Goal: Task Accomplishment & Management: Complete application form

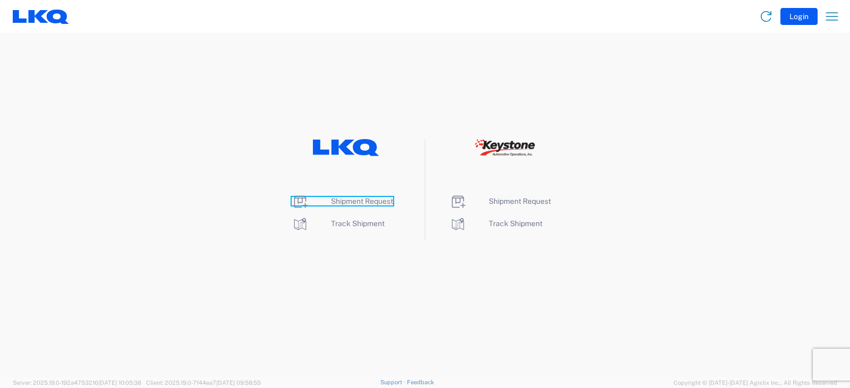
click at [360, 197] on span "Shipment Request" at bounding box center [362, 201] width 62 height 8
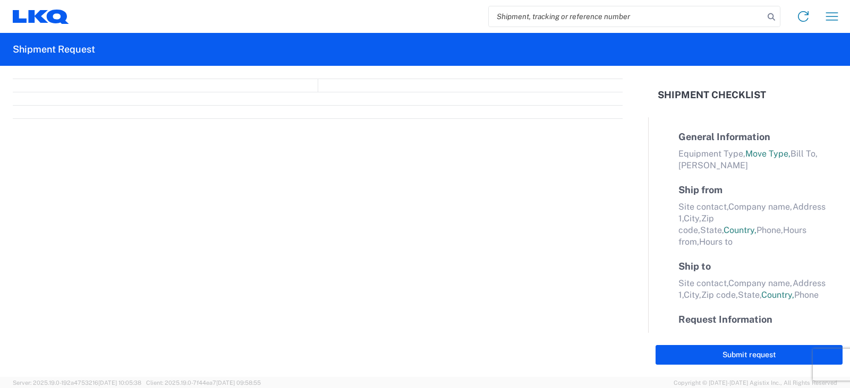
select select "FULL"
select select "LBS"
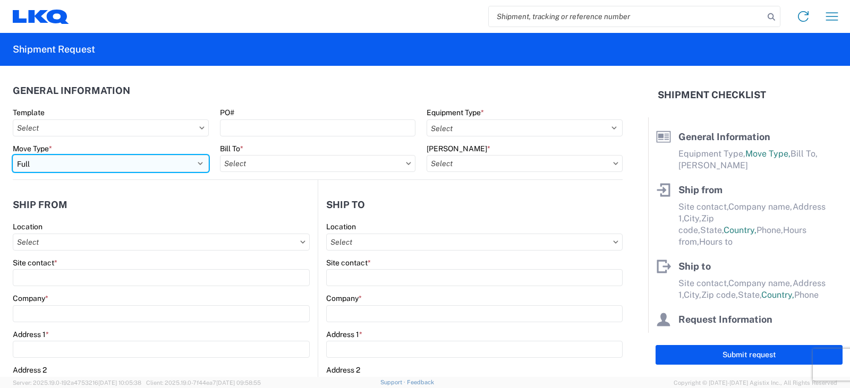
click at [51, 166] on select "Select Full Partial TL" at bounding box center [111, 163] width 196 height 17
select select "PARTIAL_TL"
click at [13, 155] on select "Select Full Partial TL" at bounding box center [111, 163] width 196 height 17
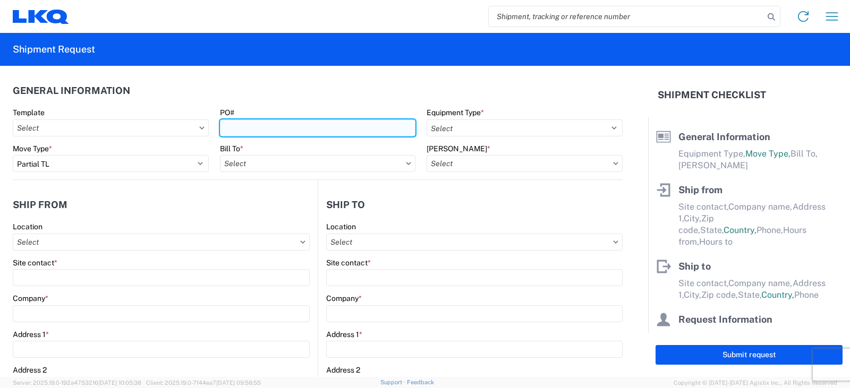
click at [230, 126] on input "PO#" at bounding box center [318, 128] width 196 height 17
type input "PWR#'S 129154, 129200, 130002--MICHAEL TORRENCE"
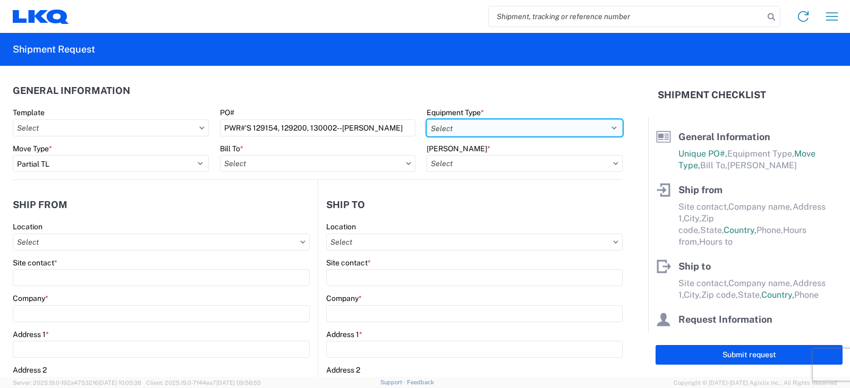
click at [477, 127] on select "Select 53’ Dry Van Flatbed Dropdeck (van) Lowboy (flatbed) Rail" at bounding box center [524, 128] width 196 height 17
select select "STDV"
click at [426, 120] on select "Select 53’ Dry Van Flatbed Dropdeck (van) Lowboy (flatbed) Rail" at bounding box center [524, 128] width 196 height 17
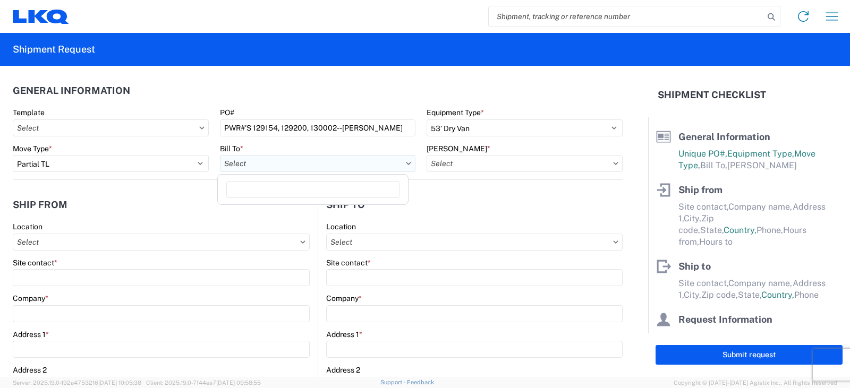
click at [244, 163] on input "text" at bounding box center [318, 163] width 196 height 17
type input "3238"
click at [270, 209] on div "3238 - Huntington IDC" at bounding box center [313, 210] width 186 height 17
type input "3238 - Huntington IDC"
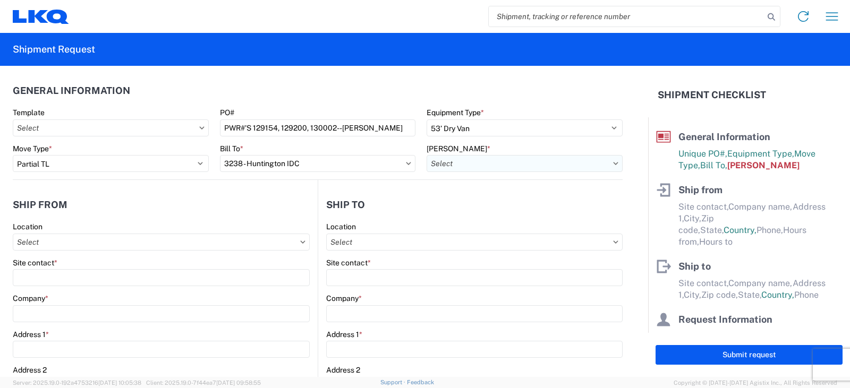
click at [447, 164] on input "text" at bounding box center [524, 163] width 196 height 17
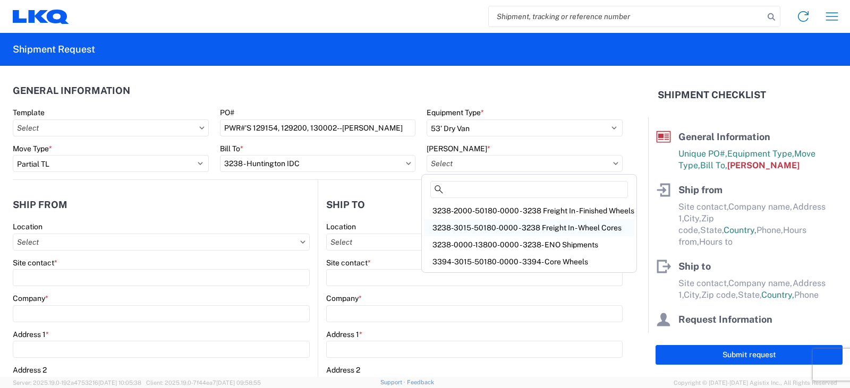
click at [458, 227] on div "3238-3015-50180-0000 - 3238 Freight In - Wheel Cores" at bounding box center [529, 227] width 210 height 17
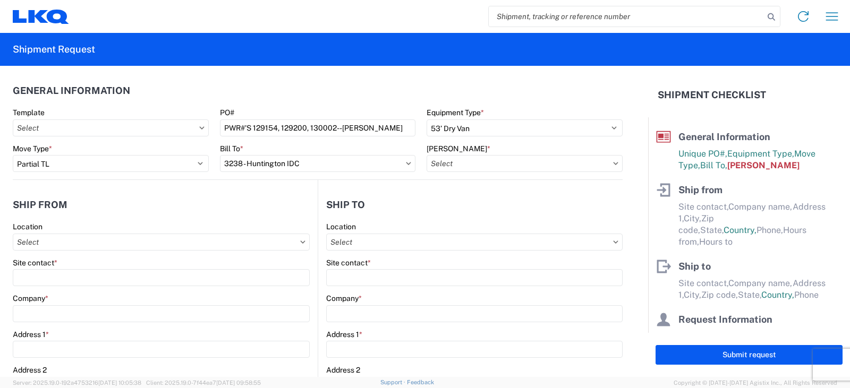
type input "3238-3015-50180-0000 - 3238 Freight In - Wheel Cores"
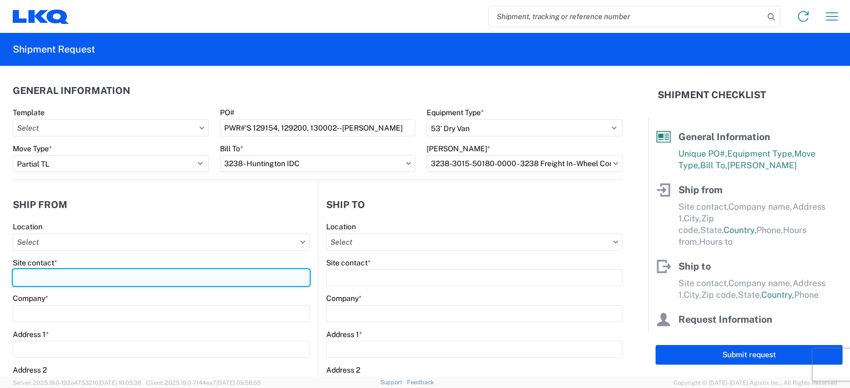
click at [23, 276] on input "Site contact *" at bounding box center [161, 277] width 297 height 17
type input "SETH BIGHAM"
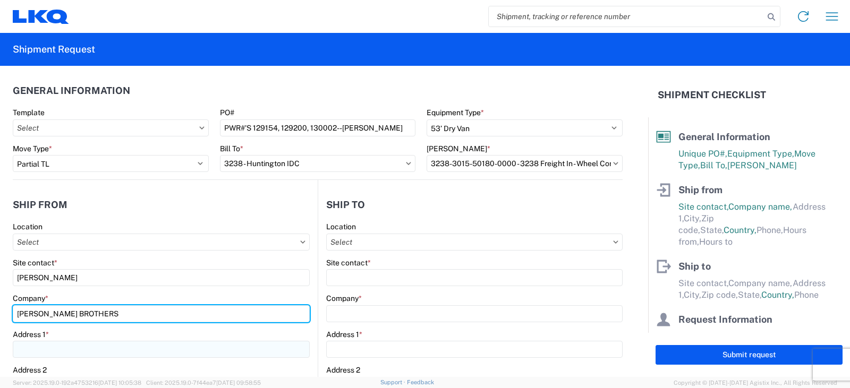
type input "CUNNINGHAM BROTHERS"
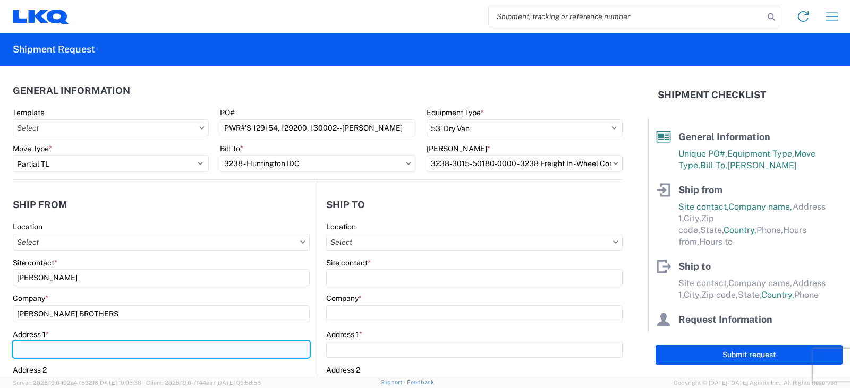
click at [27, 350] on input "Address 1 *" at bounding box center [161, 349] width 297 height 17
type input "10980 WARDS ROAD"
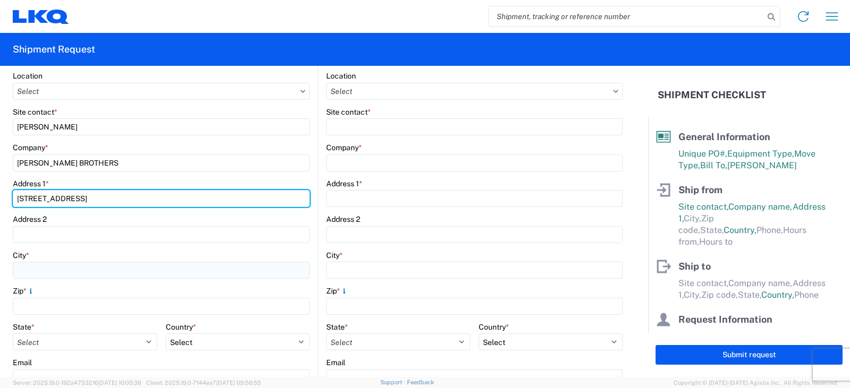
scroll to position [159, 0]
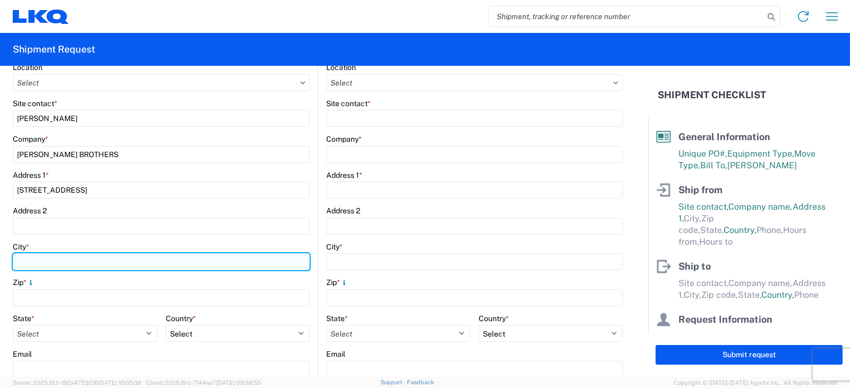
click at [25, 261] on input "City *" at bounding box center [161, 261] width 297 height 17
type input "RUSTBURG"
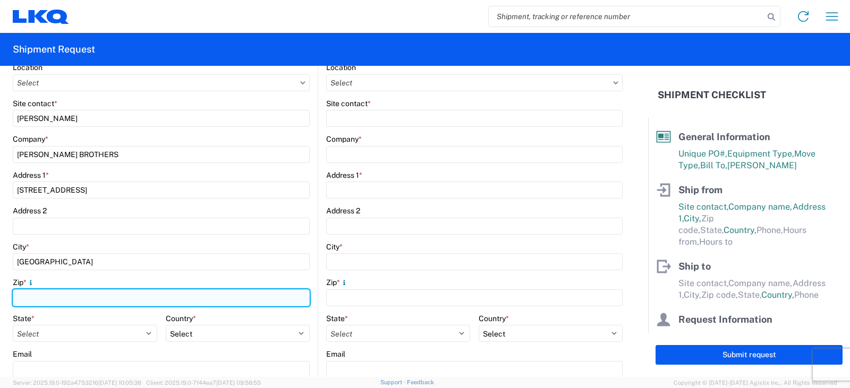
click at [38, 301] on input "Zip *" at bounding box center [161, 297] width 297 height 17
type input "24588"
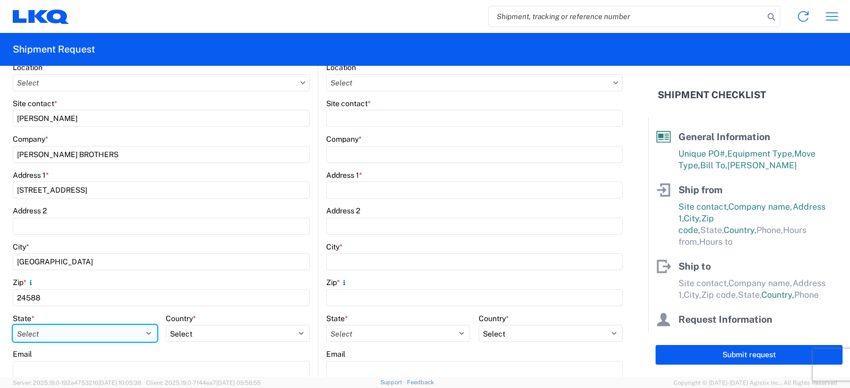
click at [67, 330] on select "Select Alabama Alaska Arizona Arkansas Armed Forces Americas Armed Forces Europ…" at bounding box center [85, 333] width 144 height 17
select select "VA"
click at [13, 325] on select "Select Alabama Alaska Arizona Arkansas Armed Forces Americas Armed Forces Europ…" at bounding box center [85, 333] width 144 height 17
click at [147, 335] on select "Select Alabama Alaska Arizona Arkansas Armed Forces Americas Armed Forces Europ…" at bounding box center [85, 333] width 144 height 17
click at [91, 335] on select "Select Alabama Alaska Arizona Arkansas Armed Forces Americas Armed Forces Europ…" at bounding box center [85, 333] width 144 height 17
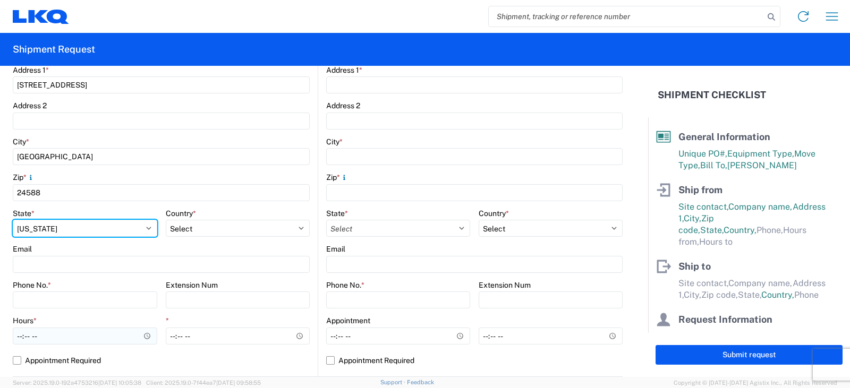
scroll to position [266, 0]
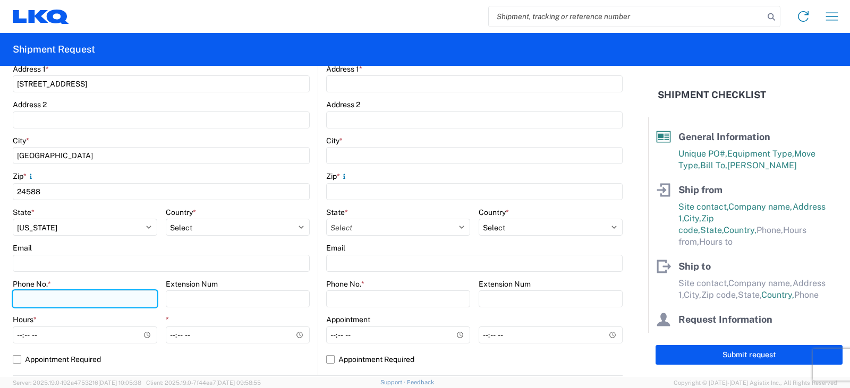
click at [39, 297] on input "Phone No. *" at bounding box center [85, 299] width 144 height 17
type input "434-546-1305"
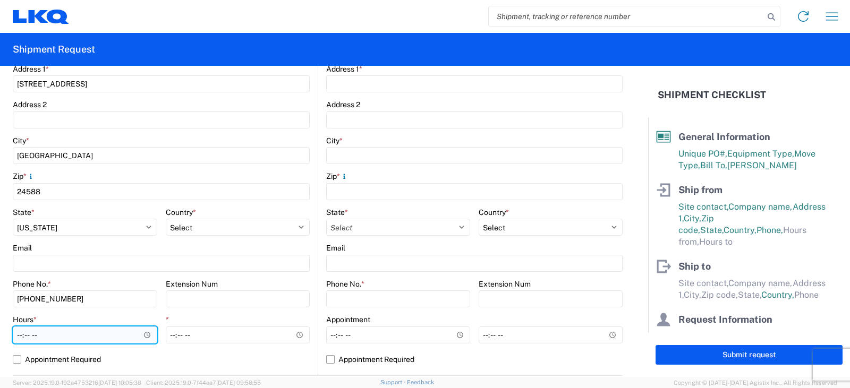
click at [15, 337] on input "Hours *" at bounding box center [85, 335] width 144 height 17
type input "08:00"
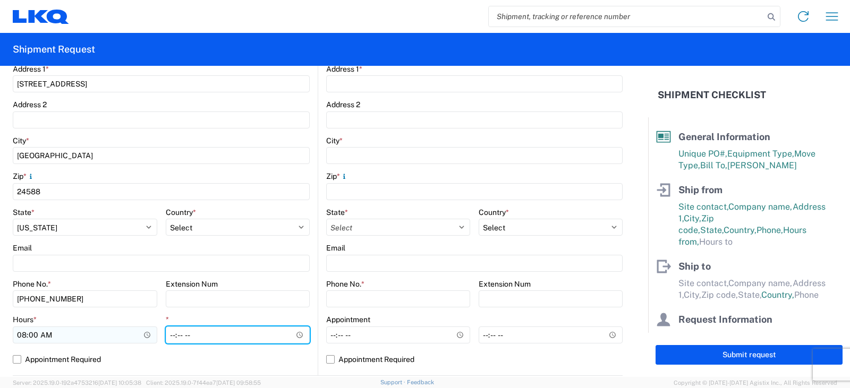
type input "16:00"
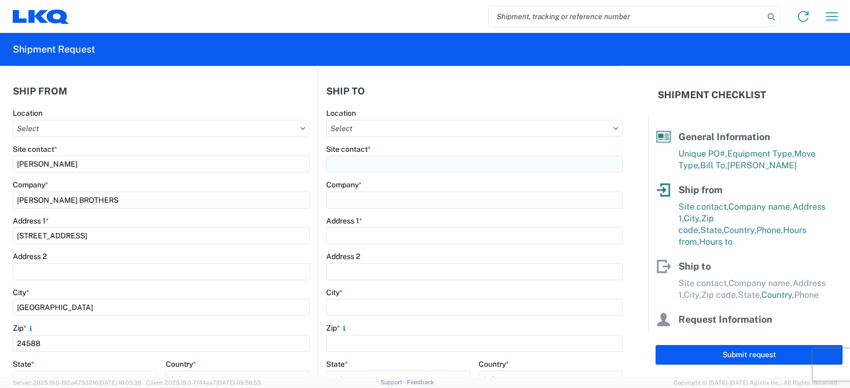
scroll to position [53, 0]
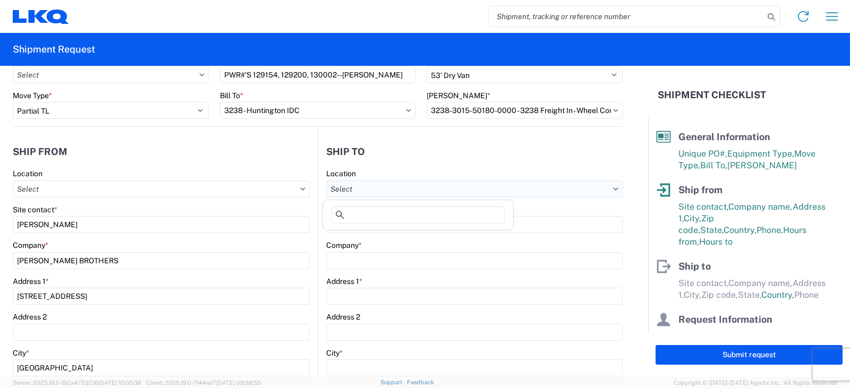
click at [351, 190] on input "text" at bounding box center [474, 189] width 296 height 17
type input "3238"
drag, startPoint x: 393, startPoint y: 236, endPoint x: 356, endPoint y: 236, distance: 36.7
click at [392, 236] on div "3238 - Huntington IDC" at bounding box center [418, 236] width 186 height 17
type input "3238 - Huntington IDC"
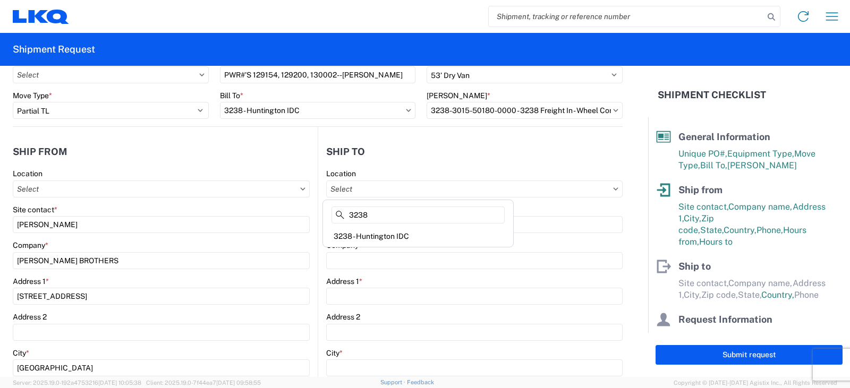
type input "LKQ Corporation"
type input "1870 Riverfork Drive W"
type input "Huntington"
type input "46750"
select select "US"
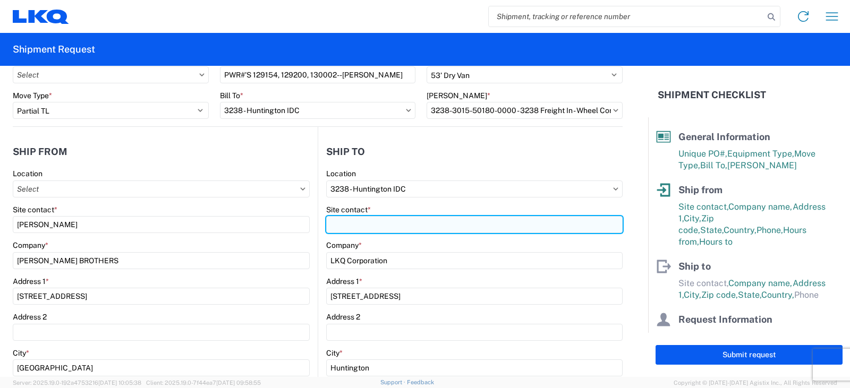
click at [347, 229] on input "Site contact *" at bounding box center [474, 224] width 296 height 17
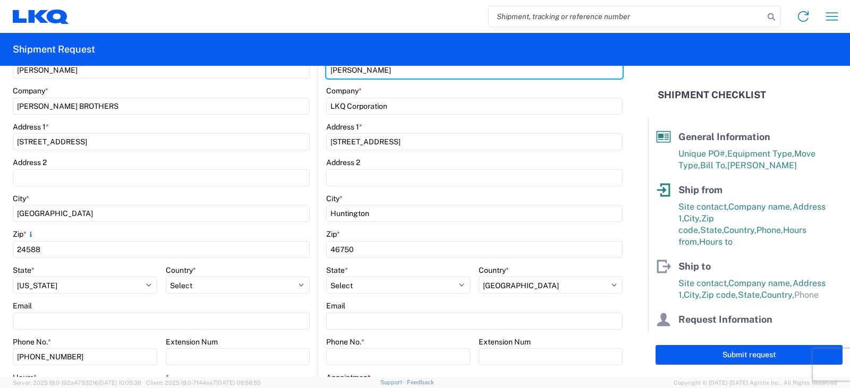
scroll to position [266, 0]
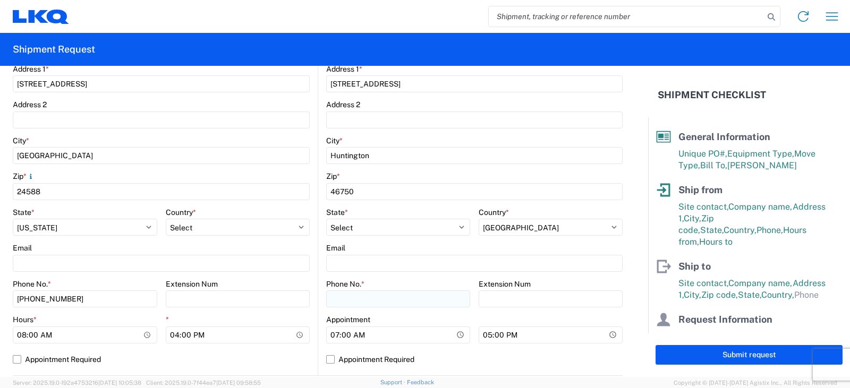
type input "DEE SNEAD"
drag, startPoint x: 340, startPoint y: 301, endPoint x: 346, endPoint y: 290, distance: 12.1
click at [340, 301] on input "Phone No. *" at bounding box center [398, 299] width 144 height 17
type input "260-359-7402"
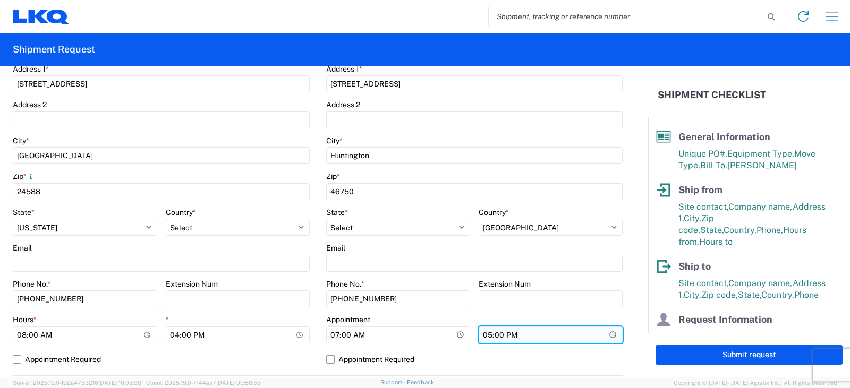
click at [482, 335] on input "17:00" at bounding box center [551, 335] width 144 height 17
type input "15:00"
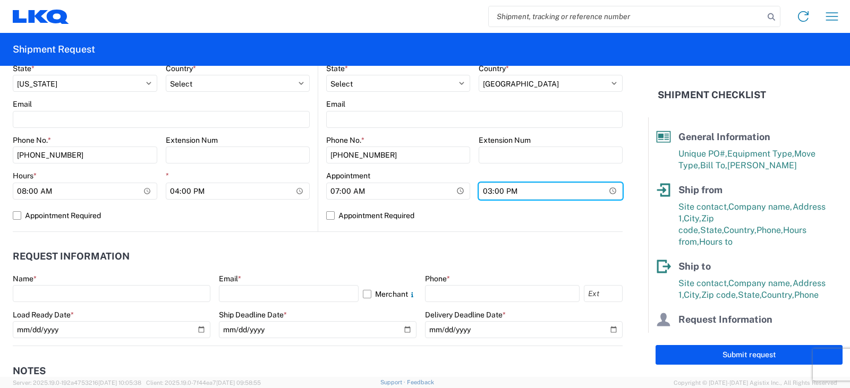
scroll to position [425, 0]
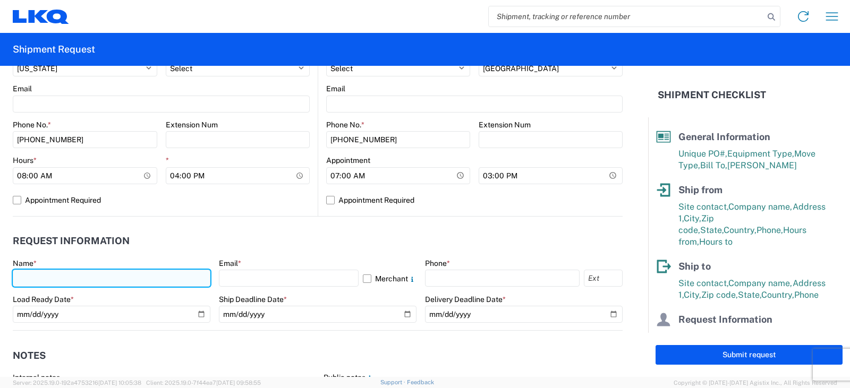
click at [39, 277] on input "text" at bounding box center [112, 278] width 198 height 17
type input "DEE SNEAD"
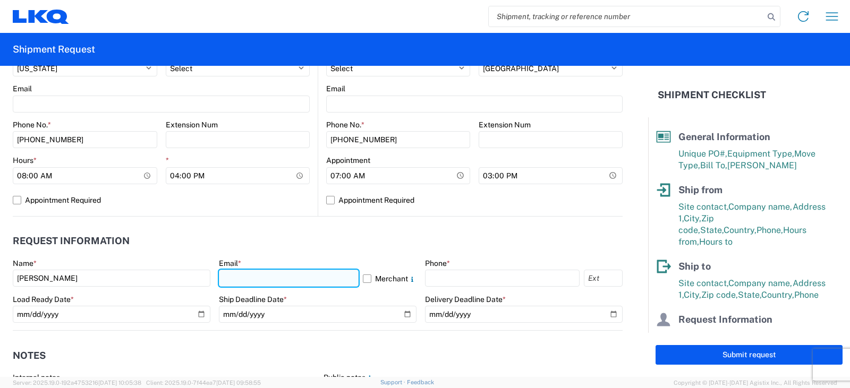
click at [223, 274] on input "text" at bounding box center [289, 278] width 140 height 17
type input "drsnead@lkqcorp.com"
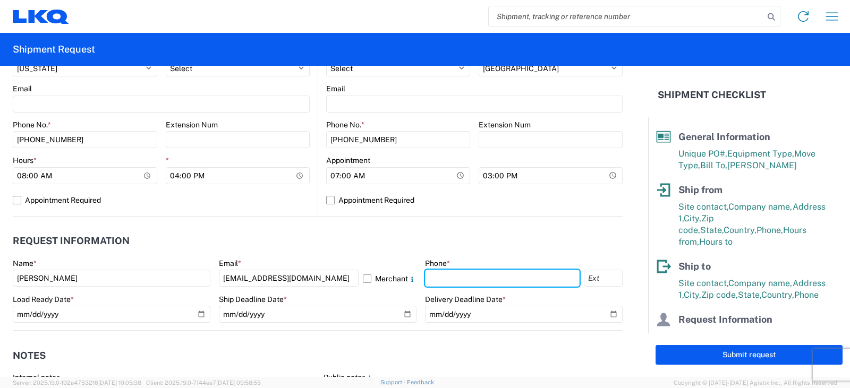
drag, startPoint x: 439, startPoint y: 271, endPoint x: 444, endPoint y: 267, distance: 6.5
click at [440, 271] on input "text" at bounding box center [502, 278] width 155 height 17
type input "260-359-7402"
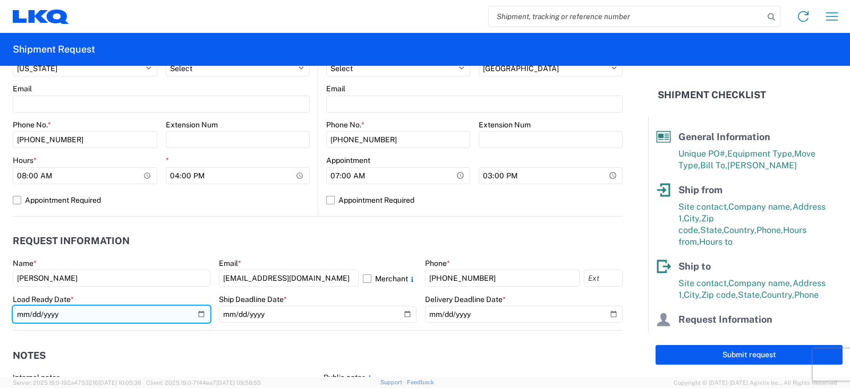
click at [199, 313] on input "date" at bounding box center [112, 314] width 198 height 17
type input "2025-09-16"
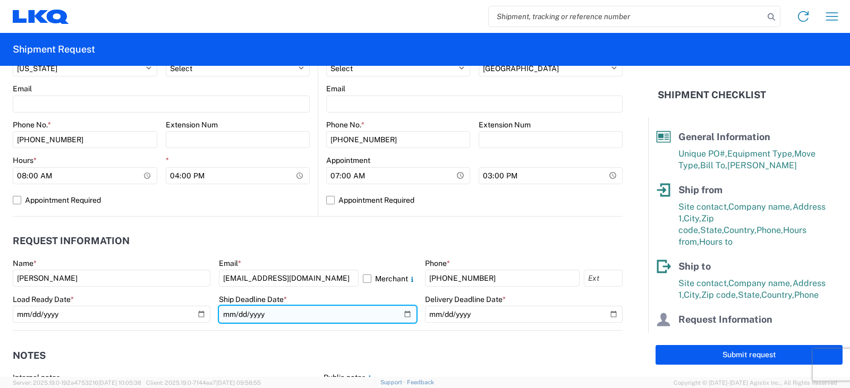
click at [404, 312] on input "date" at bounding box center [318, 314] width 198 height 17
type input "2025-09-16"
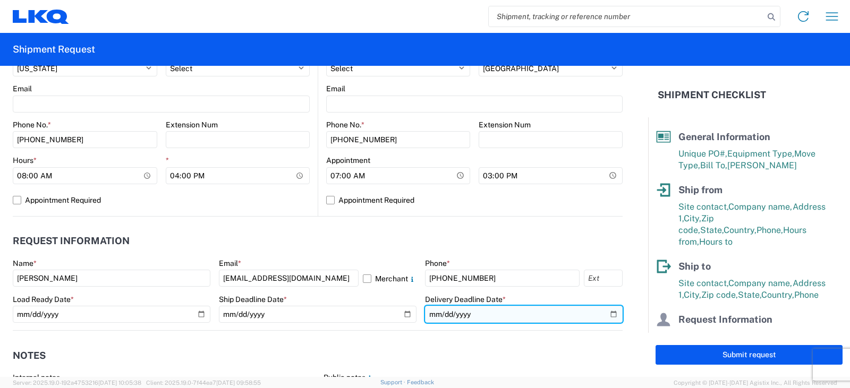
click at [607, 314] on input "date" at bounding box center [524, 314] width 198 height 17
type input "2025-09-19"
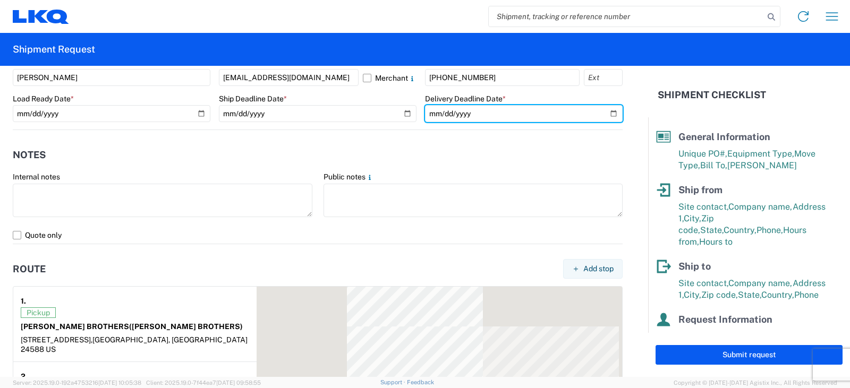
scroll to position [637, 0]
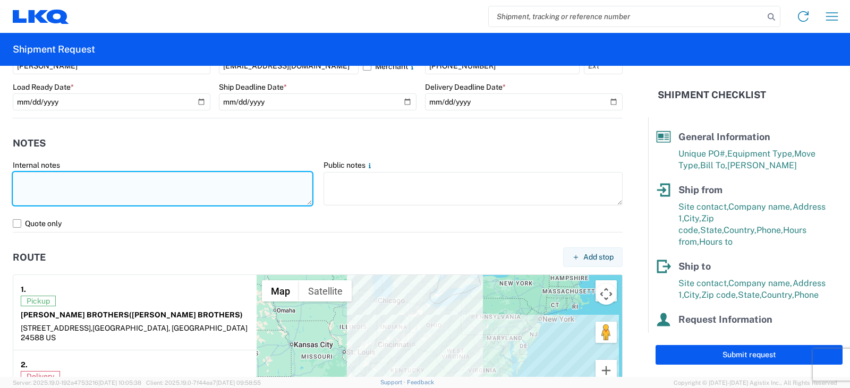
click at [36, 180] on textarea at bounding box center [163, 188] width 300 height 33
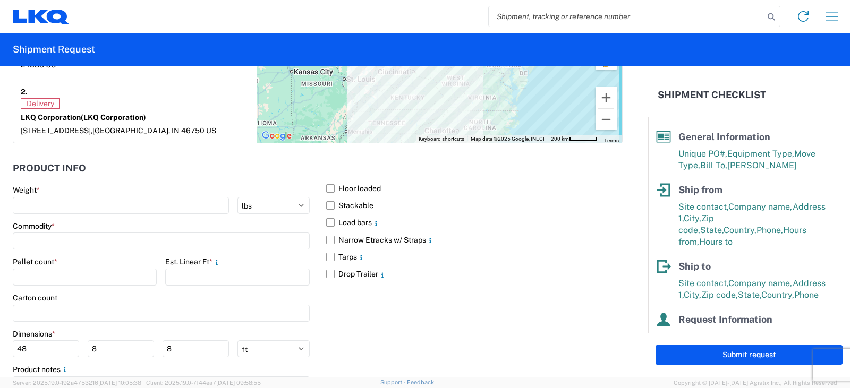
scroll to position [956, 0]
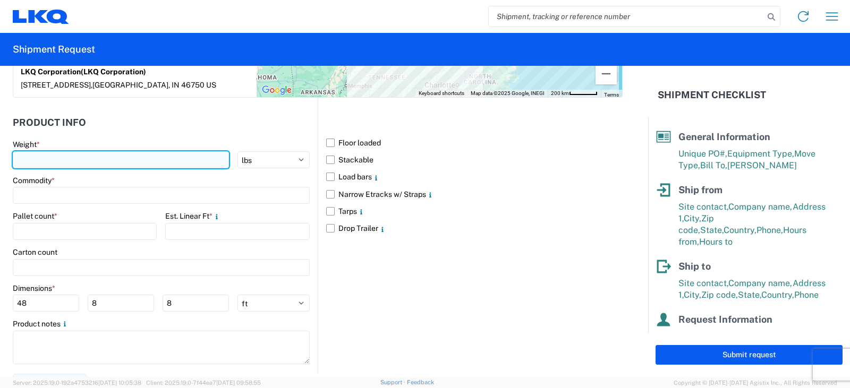
click at [46, 151] on input "number" at bounding box center [121, 159] width 216 height 17
type input "7595"
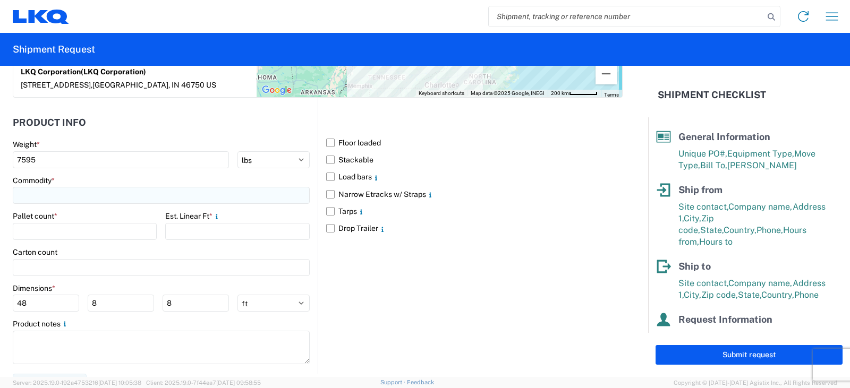
click at [28, 187] on input at bounding box center [161, 195] width 297 height 17
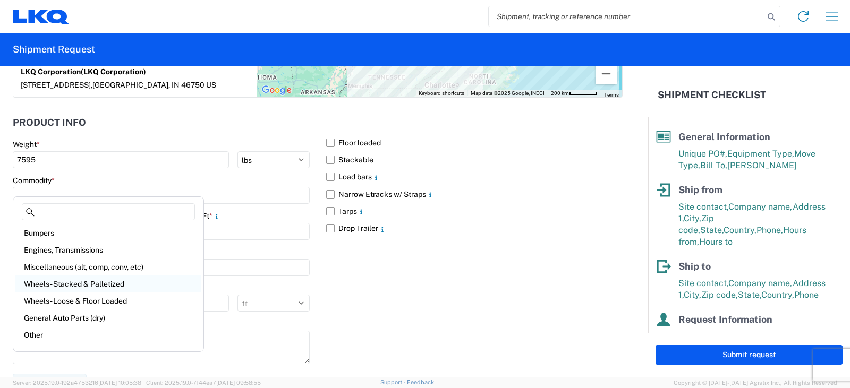
click at [44, 282] on div "Wheels - Stacked & Palletized" at bounding box center [108, 284] width 186 height 17
type input "Wheels - Stacked & Palletized"
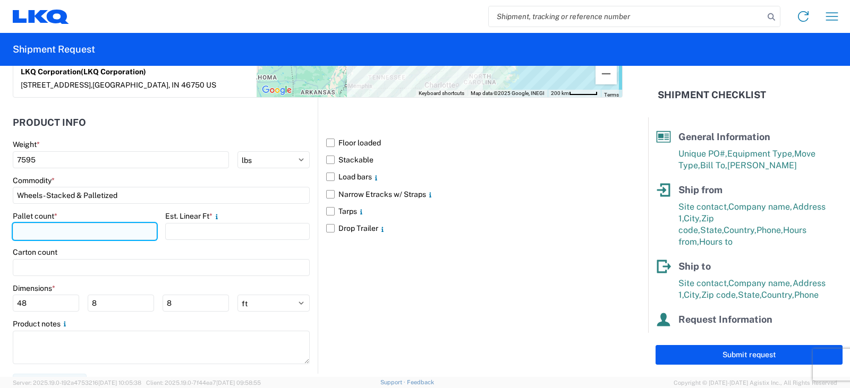
click at [32, 223] on input "number" at bounding box center [85, 231] width 144 height 17
type input "10"
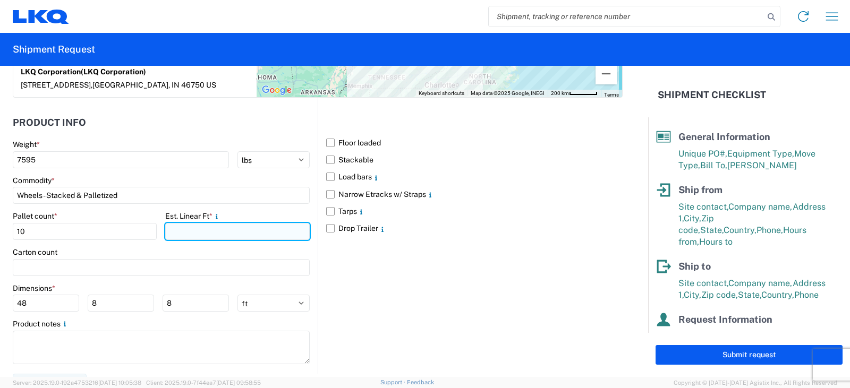
click at [180, 223] on input "number" at bounding box center [237, 231] width 144 height 17
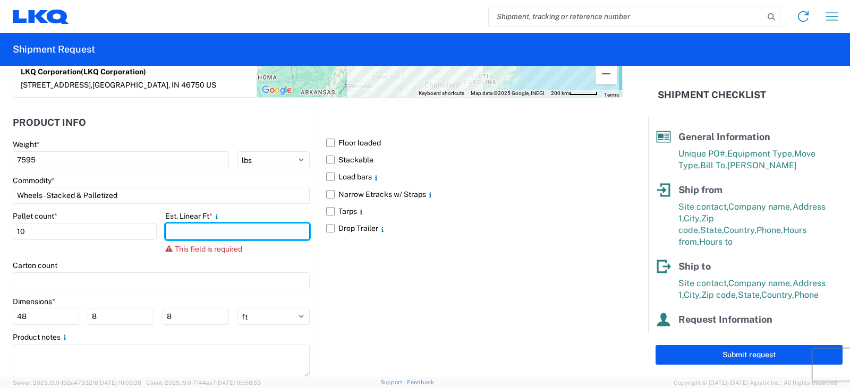
click at [183, 223] on input "number" at bounding box center [237, 231] width 144 height 17
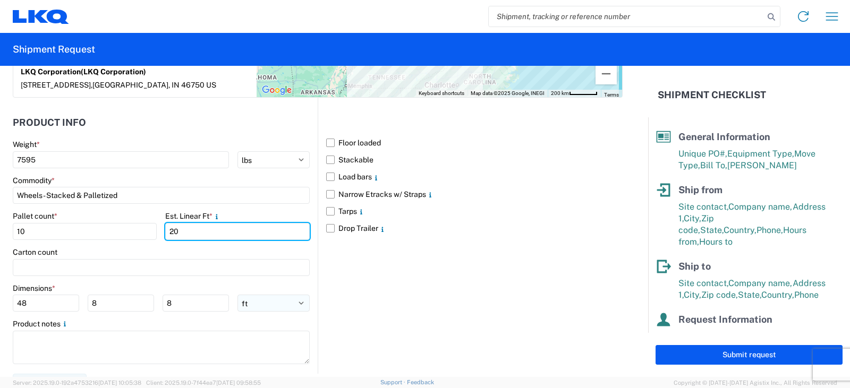
type input "20"
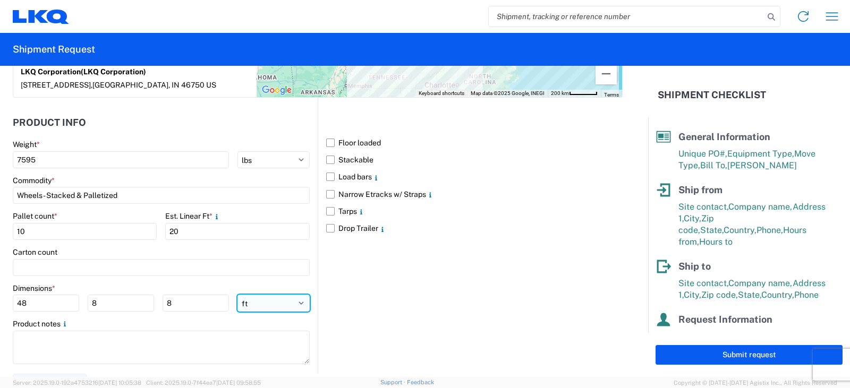
click at [296, 295] on select "ft in cm" at bounding box center [273, 303] width 72 height 17
drag, startPoint x: 296, startPoint y: 291, endPoint x: 288, endPoint y: 291, distance: 8.0
click at [296, 295] on select "ft in cm" at bounding box center [273, 303] width 72 height 17
select select "IN"
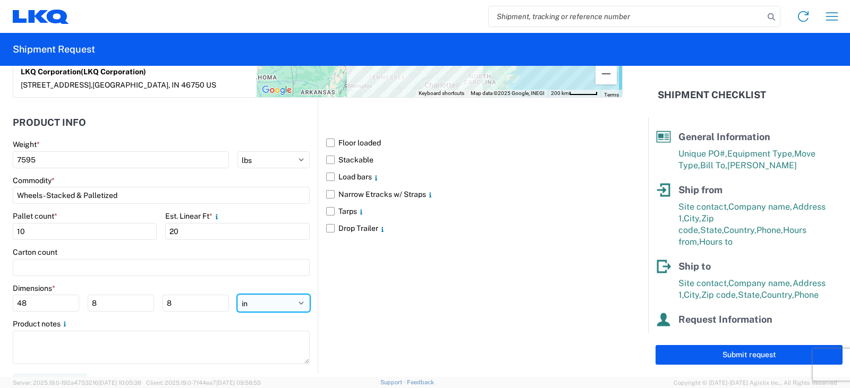
click at [237, 295] on select "ft in cm" at bounding box center [273, 303] width 72 height 17
type input "576"
type input "96"
drag, startPoint x: 35, startPoint y: 292, endPoint x: 0, endPoint y: 297, distance: 35.5
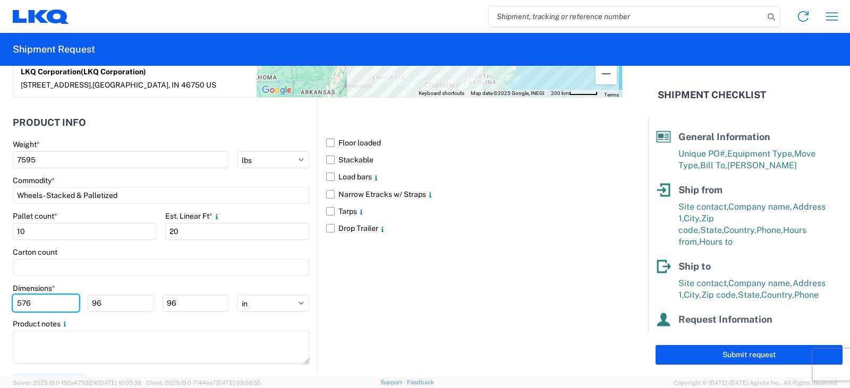
click at [0, 297] on form "General Information Template PO# PWR#'S 129154, 129200, 130002--MICHAEL TORRENC…" at bounding box center [324, 221] width 648 height 311
type input "48"
type input "60"
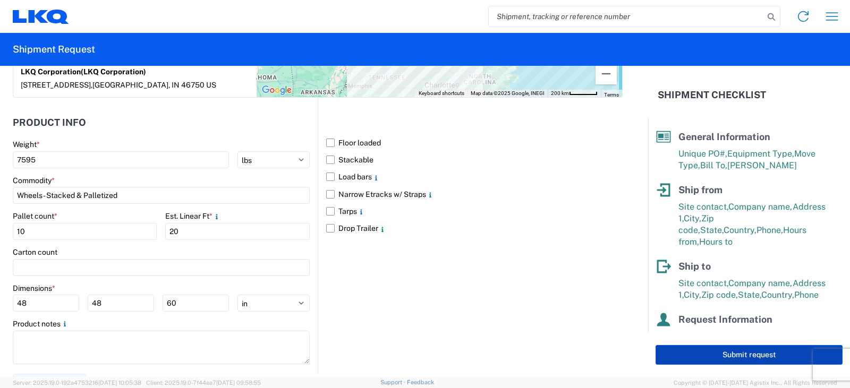
click at [755, 353] on button "Submit request" at bounding box center [748, 355] width 187 height 20
select select "US"
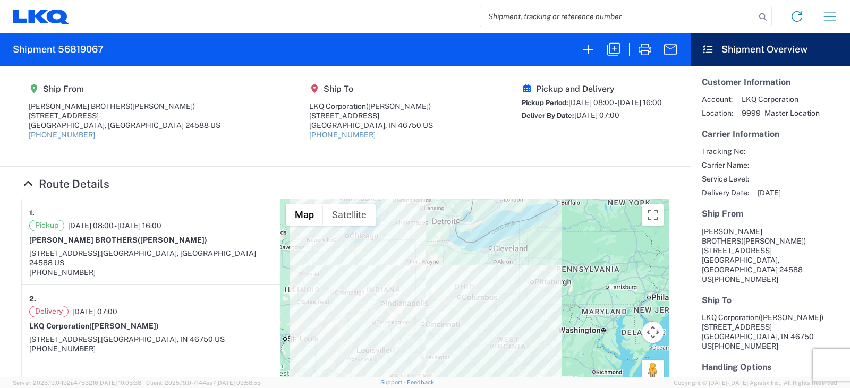
drag, startPoint x: 799, startPoint y: 155, endPoint x: 790, endPoint y: 105, distance: 51.3
click at [799, 153] on div "Tracking No: Carrier Name: Service Level: Delivery Date: 09/19/2025" at bounding box center [770, 172] width 137 height 51
